Goal: Task Accomplishment & Management: Manage account settings

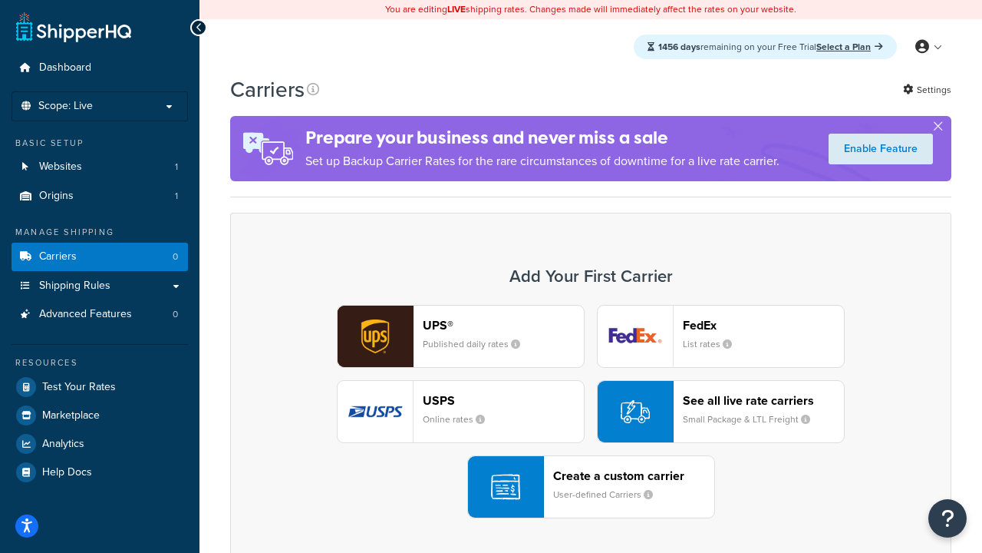
click at [591, 411] on div "UPS® Published daily rates FedEx List rates USPS Online rates See all live rate…" at bounding box center [590, 411] width 689 height 213
click at [764, 325] on header "FedEx" at bounding box center [763, 325] width 161 height 15
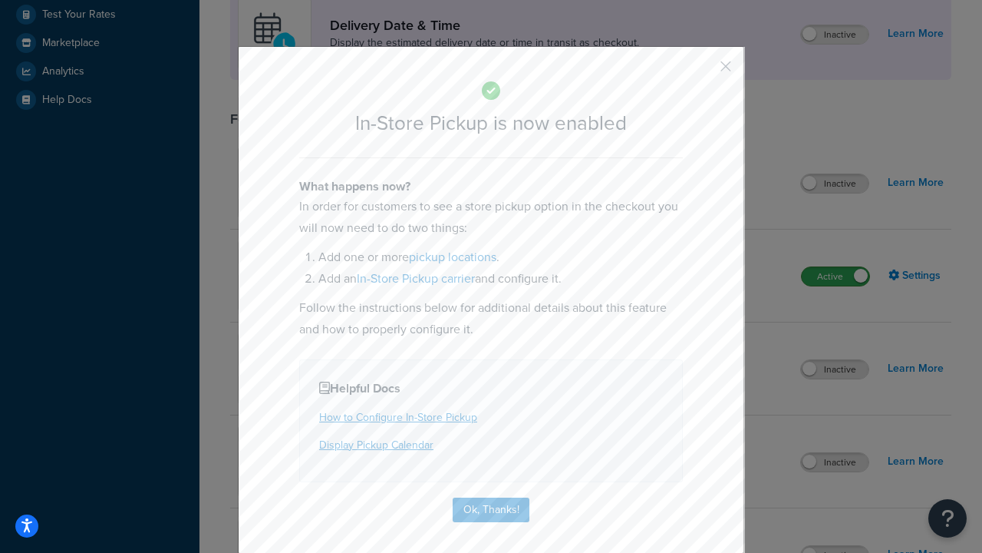
scroll to position [430, 0]
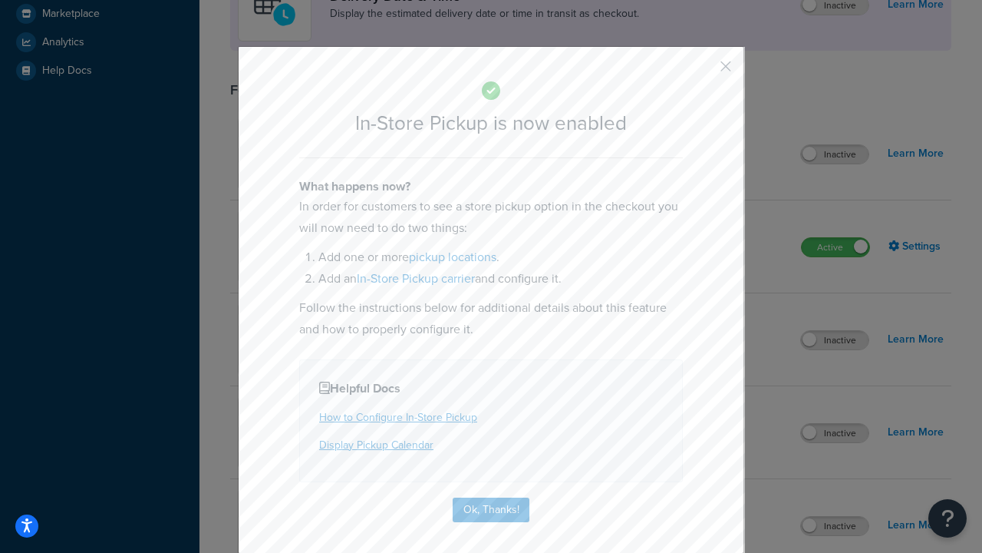
click at [703, 71] on button "button" at bounding box center [703, 72] width 4 height 4
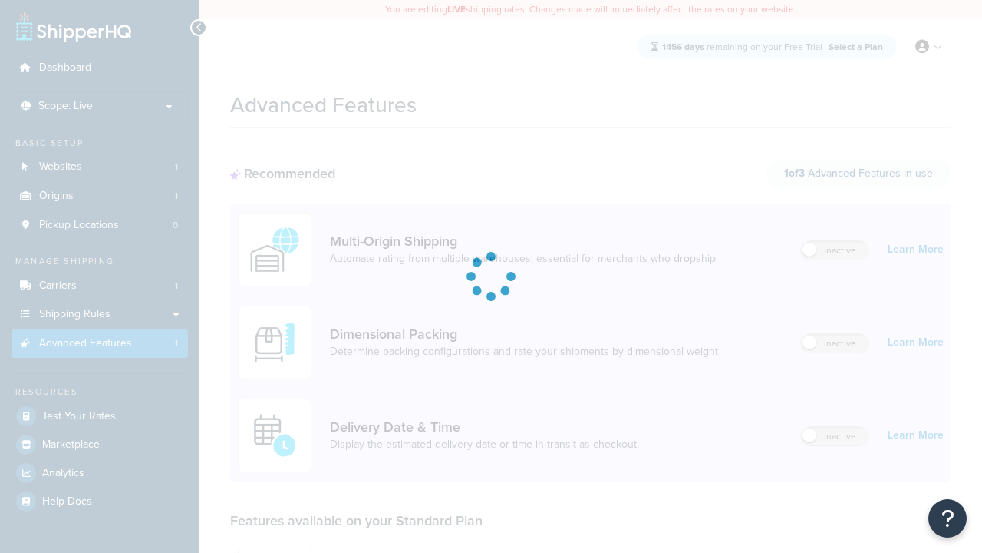
scroll to position [401, 0]
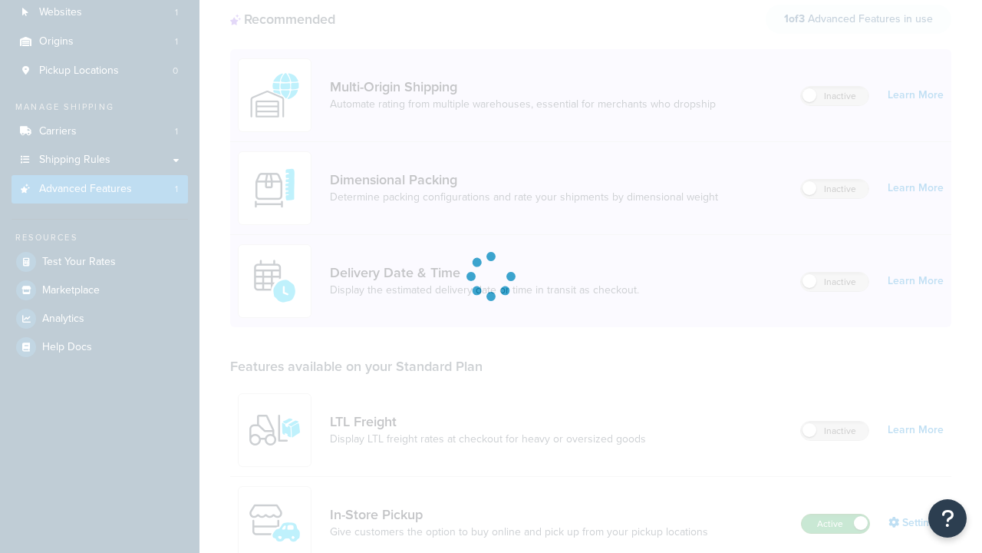
click at [836, 514] on label "Active" at bounding box center [836, 523] width 68 height 18
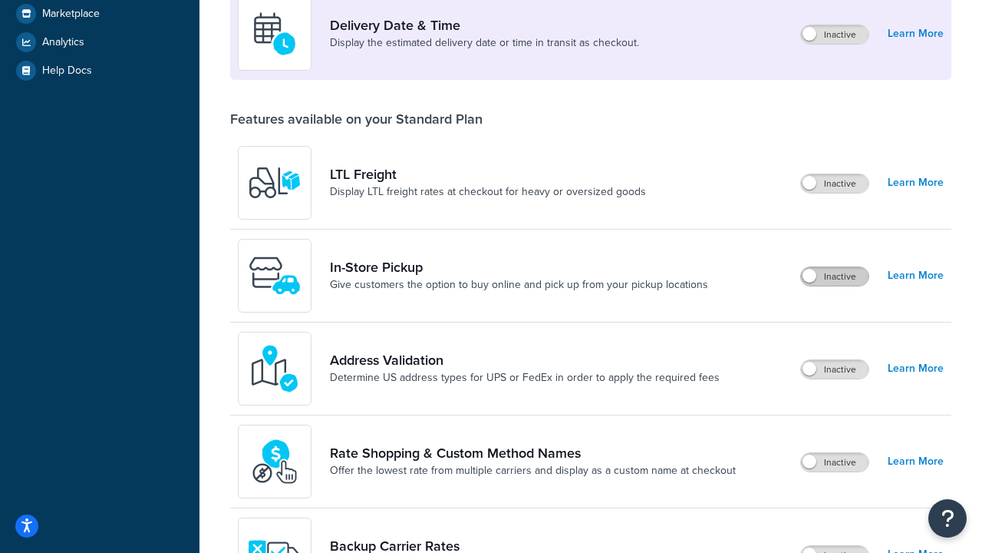
scroll to position [372, 0]
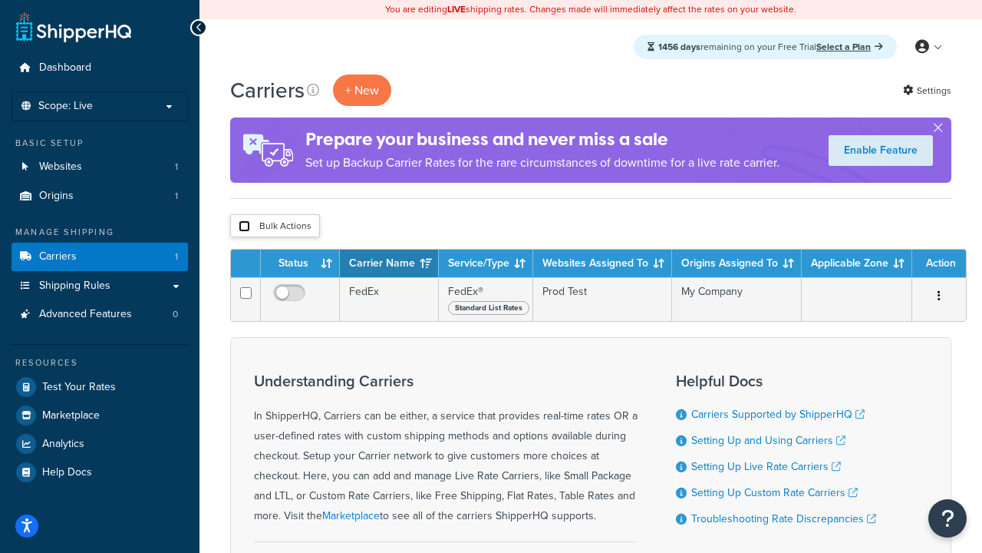
click at [244, 226] on input "checkbox" at bounding box center [245, 226] width 12 height 12
checkbox input "true"
click at [0, 0] on button "Delete" at bounding box center [0, 0] width 0 height 0
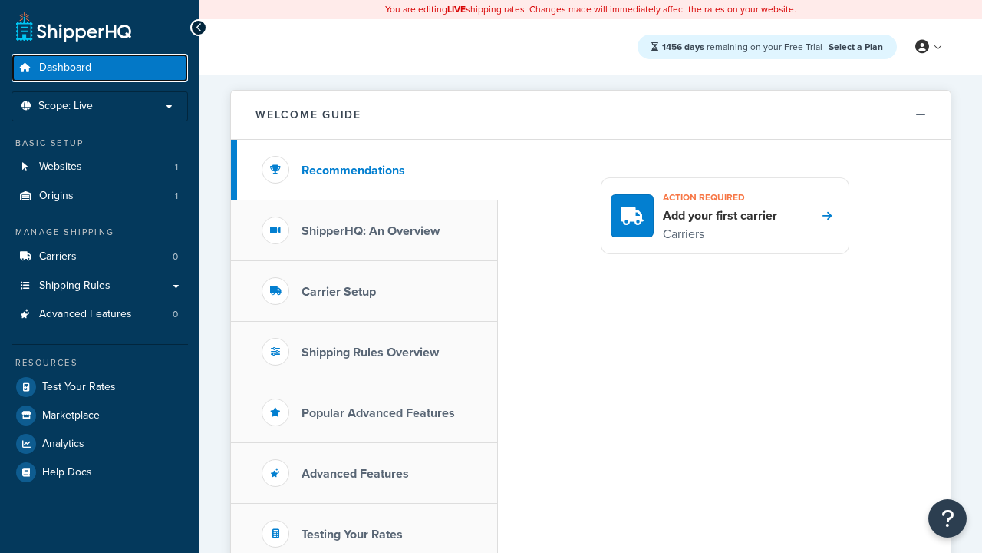
click at [65, 68] on span "Dashboard" at bounding box center [65, 67] width 52 height 13
click at [928, 47] on icon at bounding box center [922, 47] width 14 height 14
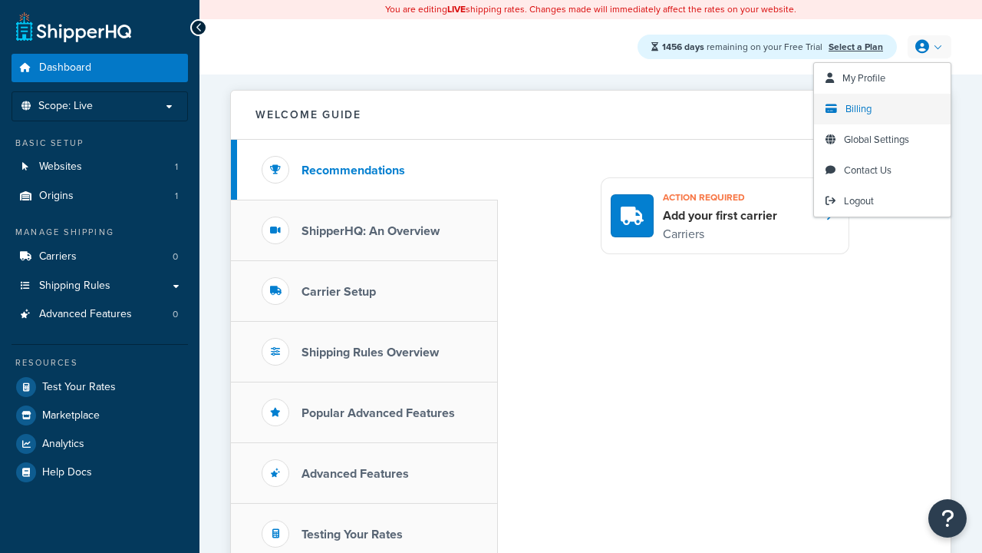
click at [859, 109] on span "Billing" at bounding box center [859, 108] width 26 height 15
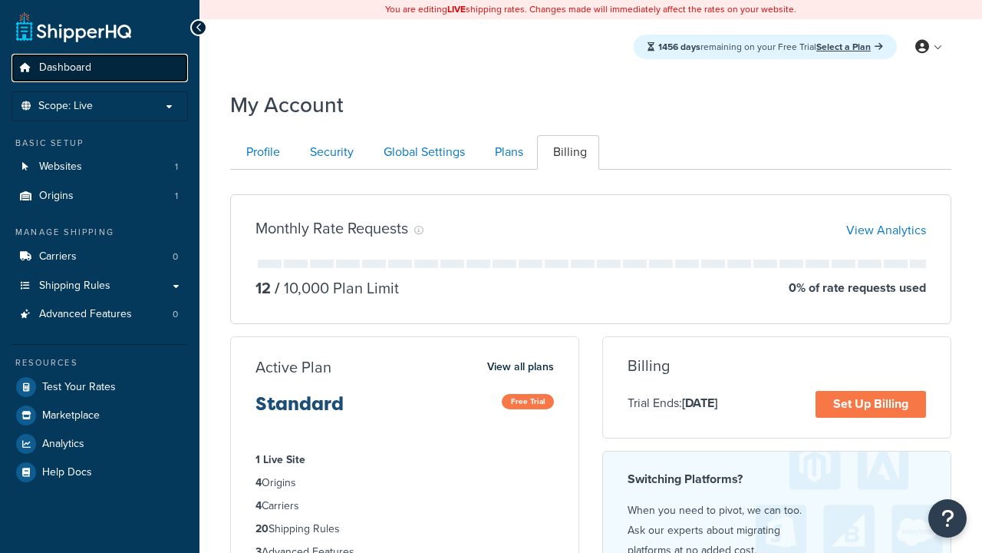
click at [65, 68] on span "Dashboard" at bounding box center [65, 67] width 52 height 13
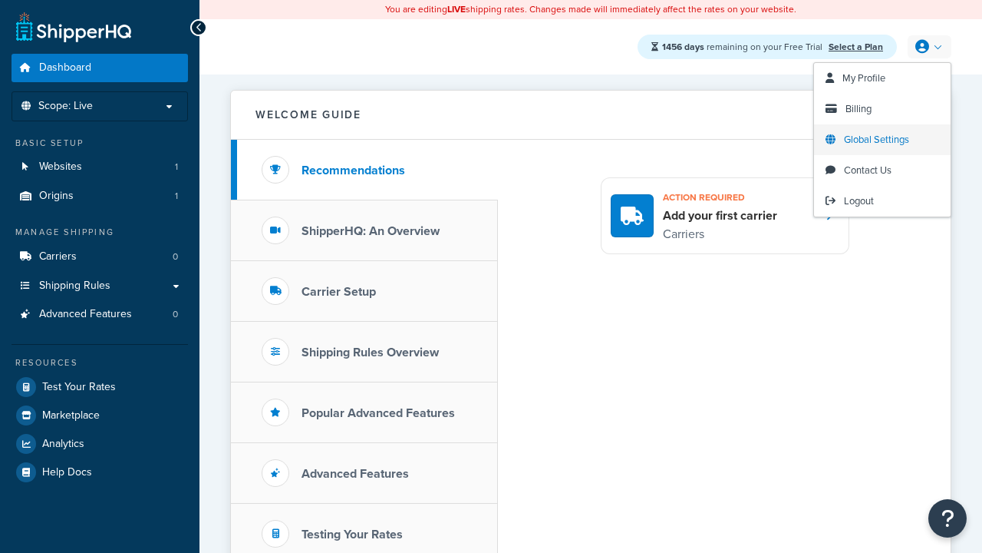
click at [876, 140] on span "Global Settings" at bounding box center [876, 139] width 65 height 15
